Goal: Find specific page/section: Find specific page/section

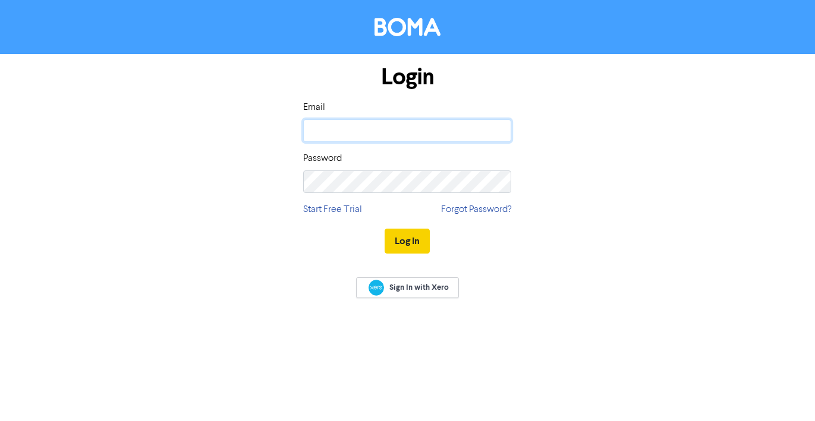
type input "[EMAIL_ADDRESS][DOMAIN_NAME]"
click at [406, 238] on button "Log In" at bounding box center [407, 241] width 45 height 25
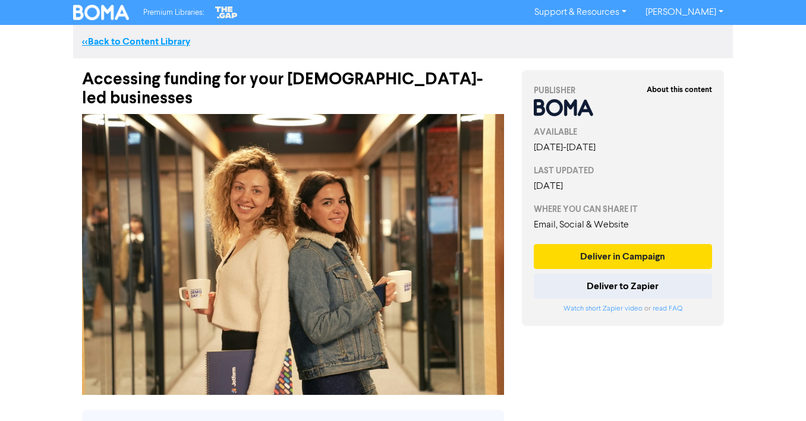
click at [97, 43] on link "<< Back to Content Library" at bounding box center [136, 42] width 108 height 12
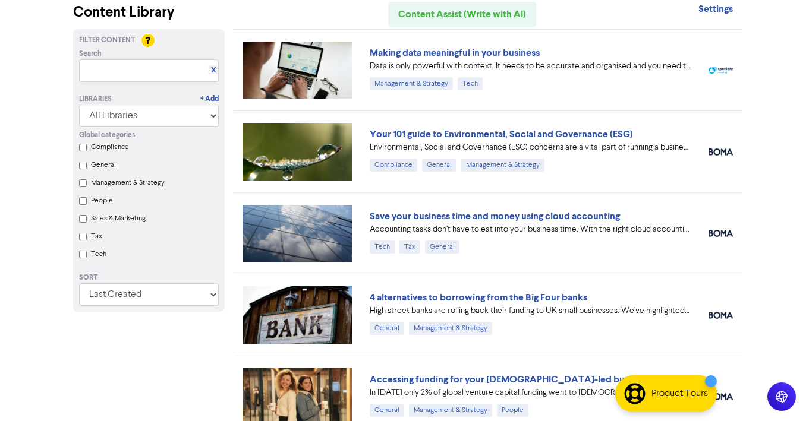
scroll to position [58, 0]
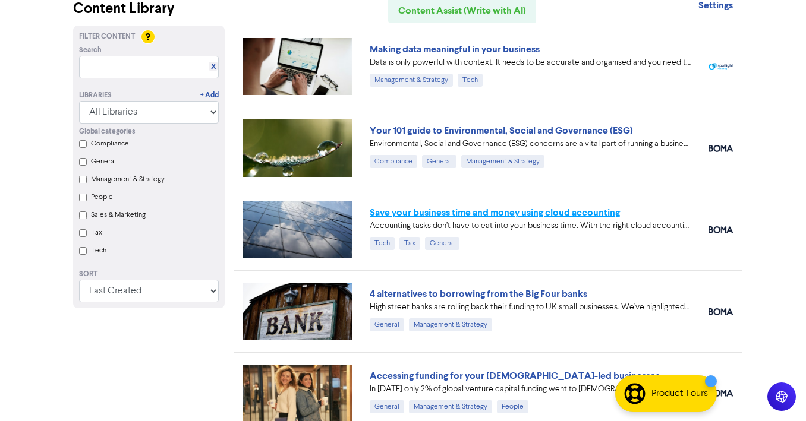
click at [439, 213] on link "Save your business time and money using cloud accounting" at bounding box center [495, 213] width 250 height 12
